Goal: Transaction & Acquisition: Purchase product/service

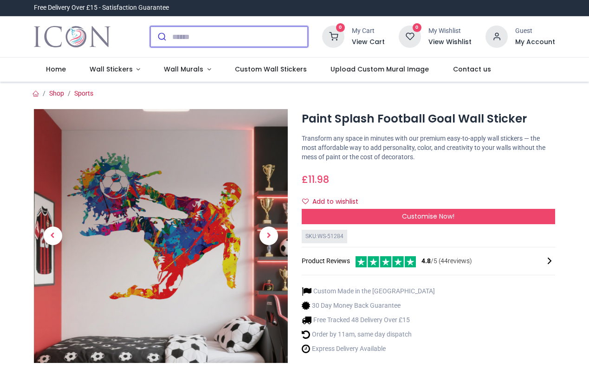
click at [185, 38] on input "search" at bounding box center [240, 36] width 136 height 20
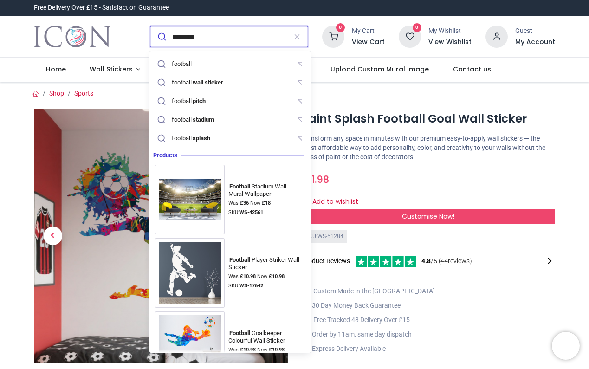
type input "********"
click at [161, 37] on button "submit" at bounding box center [161, 36] width 22 height 20
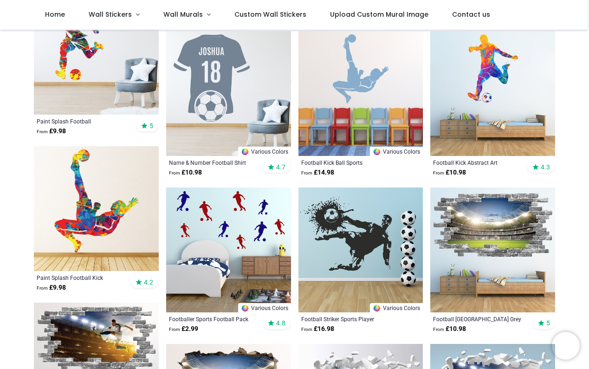
scroll to position [295, 0]
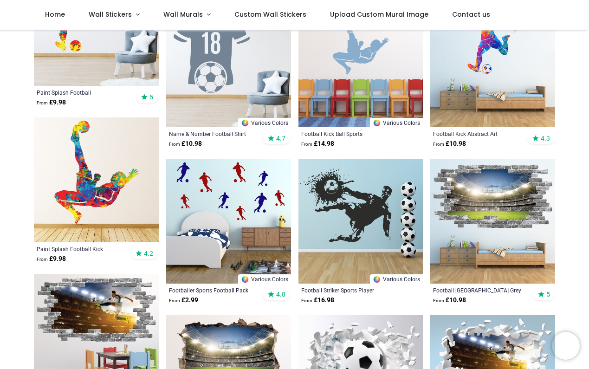
click at [499, 193] on img at bounding box center [492, 221] width 125 height 125
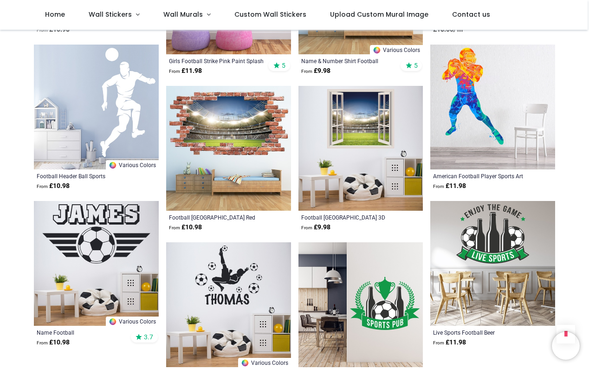
scroll to position [839, 0]
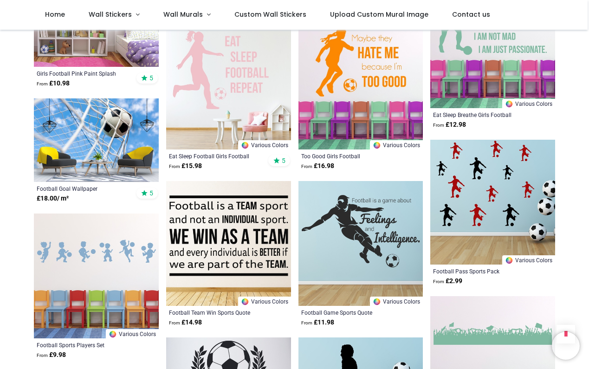
scroll to position [1933, 0]
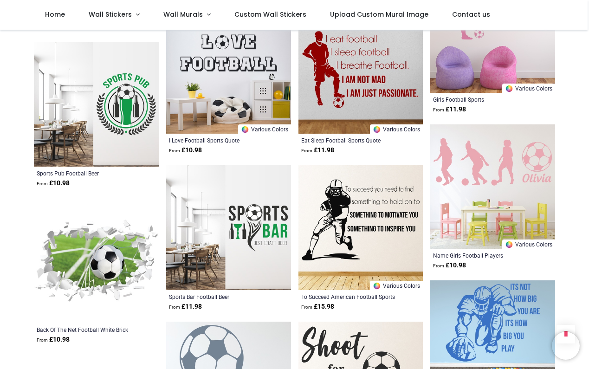
scroll to position [3036, 0]
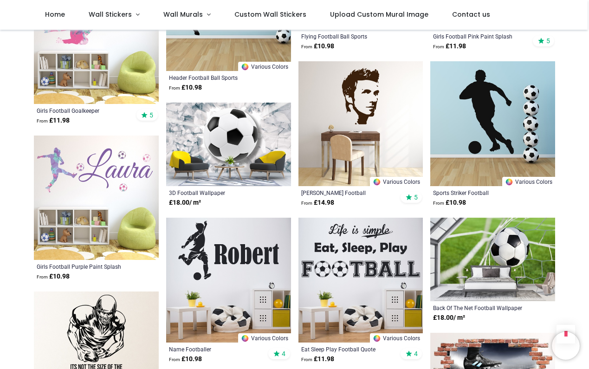
scroll to position [4046, 0]
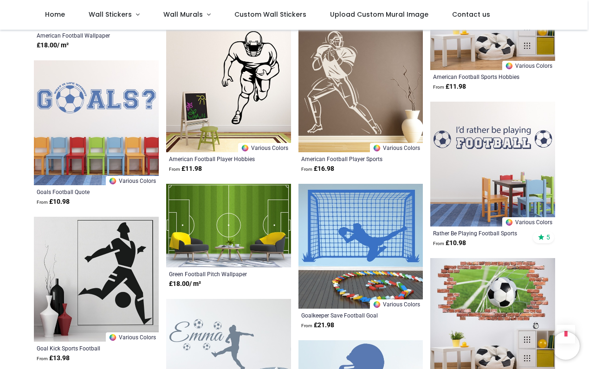
scroll to position [4621, 0]
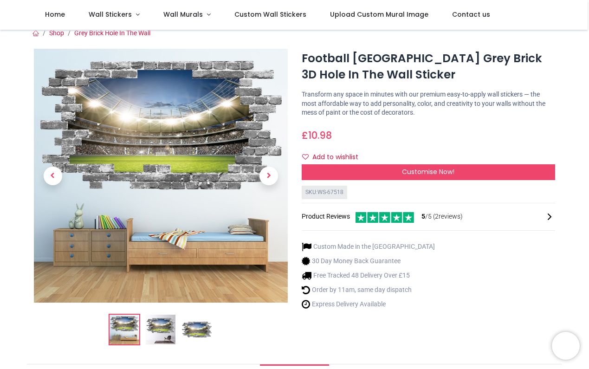
scroll to position [7, 0]
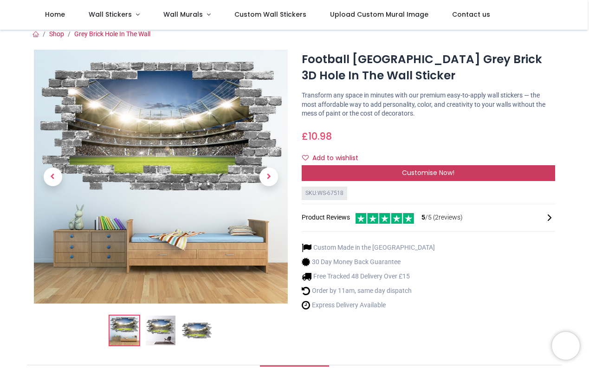
click at [433, 171] on span "Customise Now!" at bounding box center [428, 172] width 52 height 9
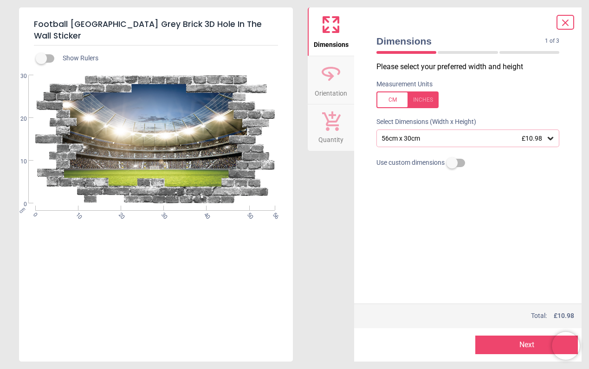
click at [434, 137] on div "56cm x 30cm £10.98" at bounding box center [463, 139] width 165 height 8
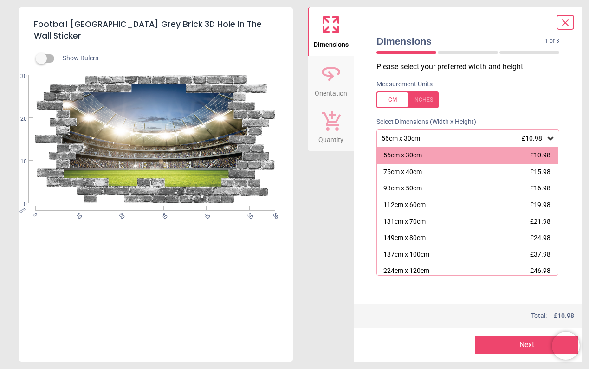
click at [504, 108] on div "Measurement Units" at bounding box center [468, 94] width 198 height 36
click at [570, 110] on div "Dimensions 1 of 3 1 of 4 Please select your preferred width and height Measurem…" at bounding box center [467, 184] width 227 height 354
click at [566, 24] on icon at bounding box center [566, 23] width 6 height 6
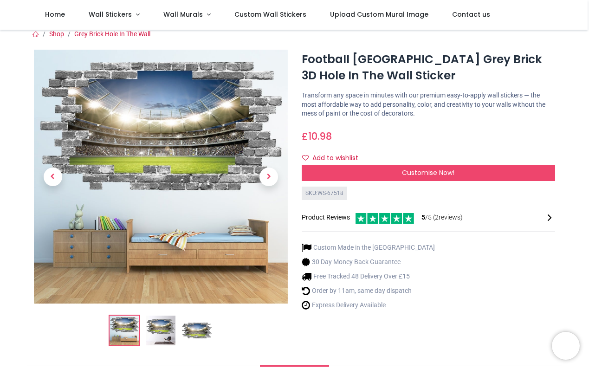
click at [198, 331] on img at bounding box center [197, 331] width 30 height 30
